Goal: Find specific page/section: Find specific page/section

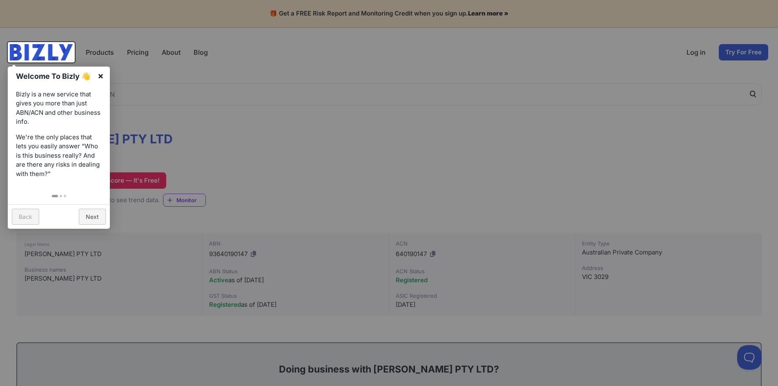
click at [106, 76] on link "×" at bounding box center [100, 76] width 18 height 18
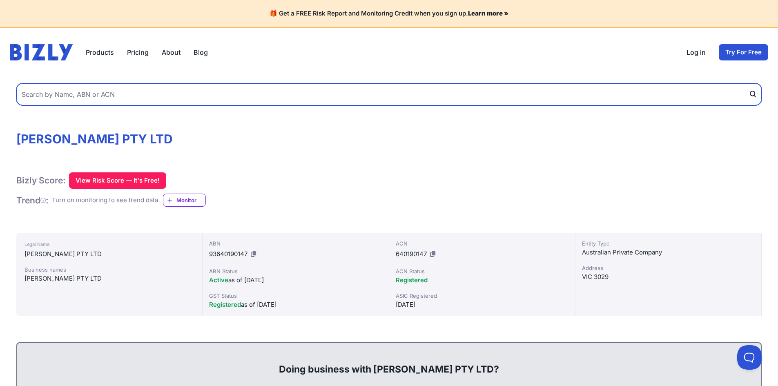
click at [224, 96] on input "text" at bounding box center [388, 94] width 745 height 22
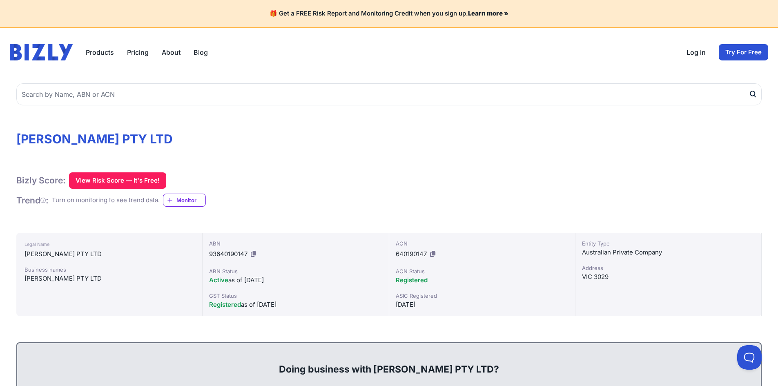
click at [236, 140] on h1 "[PERSON_NAME] PTY LTD" at bounding box center [388, 138] width 745 height 15
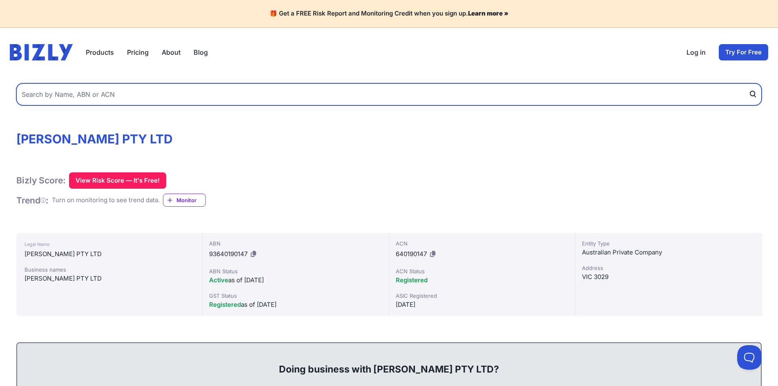
click at [224, 97] on input "text" at bounding box center [388, 94] width 745 height 22
paste input "[PERSON_NAME] PTY LTD"
type input "[PERSON_NAME] PTY LTD"
click at [748, 83] on button "submit" at bounding box center [754, 94] width 13 height 22
